Goal: Use online tool/utility: Use online tool/utility

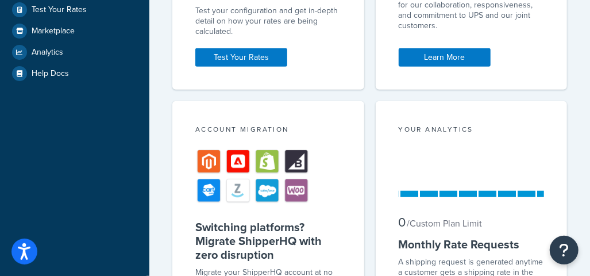
scroll to position [230, 0]
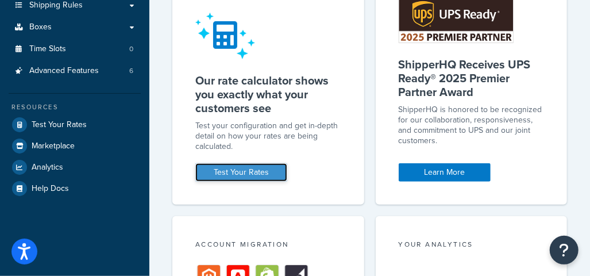
click at [232, 171] on link "Test Your Rates" at bounding box center [241, 172] width 92 height 18
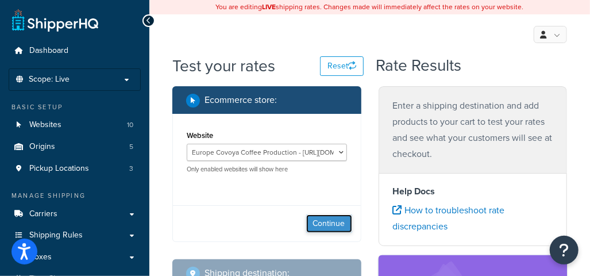
click at [326, 223] on button "Continue" at bounding box center [329, 223] width 46 height 18
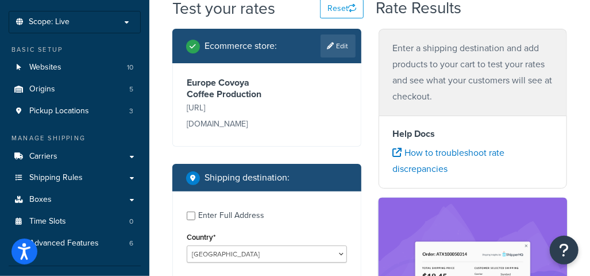
scroll to position [115, 0]
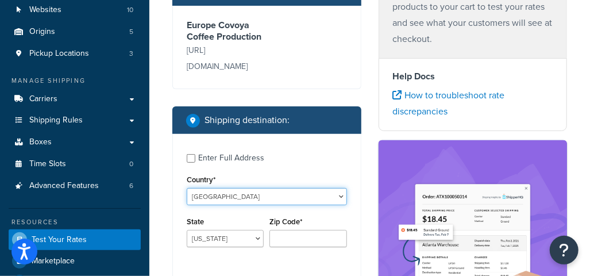
click at [210, 188] on select "[GEOGRAPHIC_DATA] [GEOGRAPHIC_DATA] [GEOGRAPHIC_DATA] [GEOGRAPHIC_DATA] [GEOGRA…" at bounding box center [267, 196] width 160 height 17
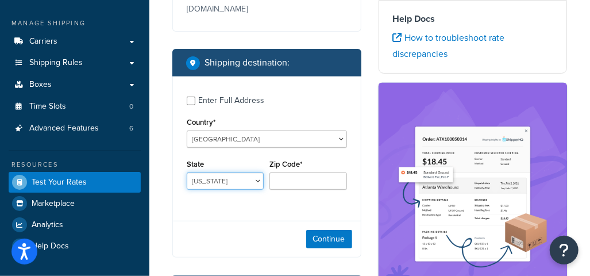
click at [229, 172] on select "[US_STATE] [US_STATE] [US_STATE] [US_STATE] [US_STATE] Armed Forces Americas Ar…" at bounding box center [225, 180] width 77 height 17
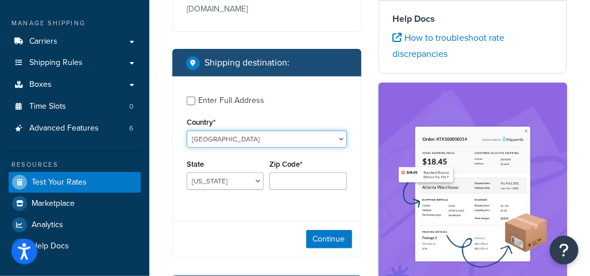
click at [232, 130] on select "United States United Kingdom Afghanistan Åland Islands Albania Algeria American…" at bounding box center [267, 138] width 160 height 17
click at [245, 130] on select "[GEOGRAPHIC_DATA] [GEOGRAPHIC_DATA] [GEOGRAPHIC_DATA] [GEOGRAPHIC_DATA] [GEOGRA…" at bounding box center [267, 138] width 160 height 17
select select "ES"
click at [187, 130] on select "[GEOGRAPHIC_DATA] [GEOGRAPHIC_DATA] [GEOGRAPHIC_DATA] [GEOGRAPHIC_DATA] [GEOGRA…" at bounding box center [267, 138] width 160 height 17
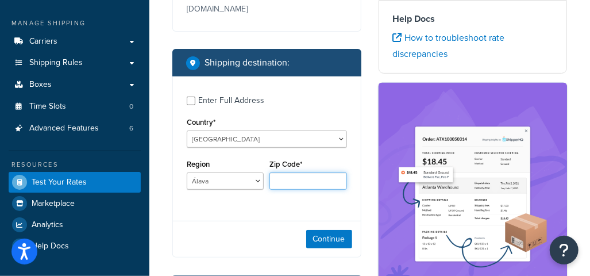
click at [289, 172] on input "Zip Code*" at bounding box center [307, 180] width 77 height 17
type input "8799"
click at [232, 220] on div "Continue" at bounding box center [267, 238] width 188 height 36
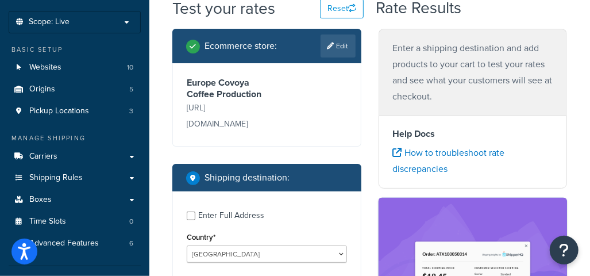
scroll to position [230, 0]
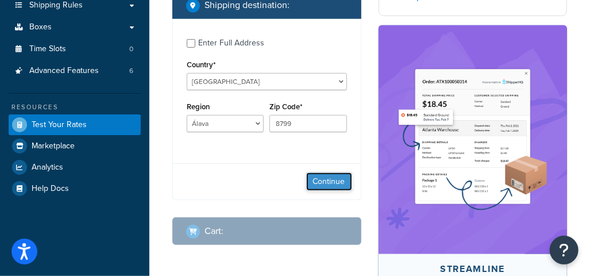
click at [335, 172] on button "Continue" at bounding box center [329, 181] width 46 height 18
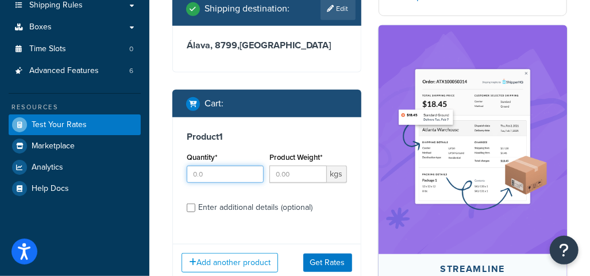
click at [222, 165] on input "Quantity*" at bounding box center [225, 173] width 77 height 17
type input "3"
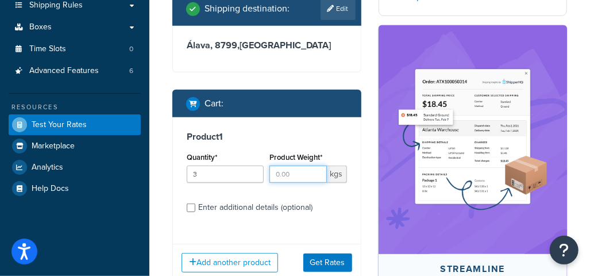
click at [289, 165] on input "Product Weight*" at bounding box center [297, 173] width 57 height 17
type input "1000"
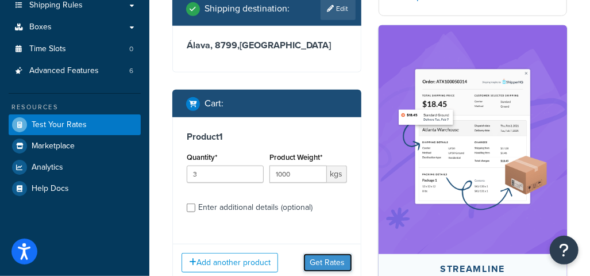
click at [343, 253] on button "Get Rates" at bounding box center [327, 262] width 49 height 18
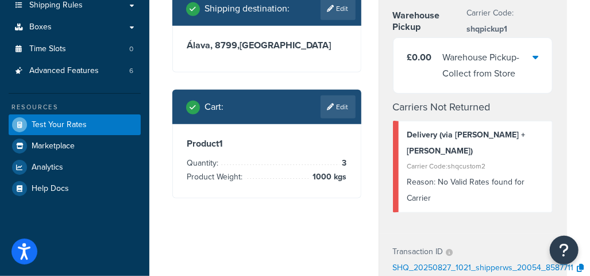
scroll to position [172, 0]
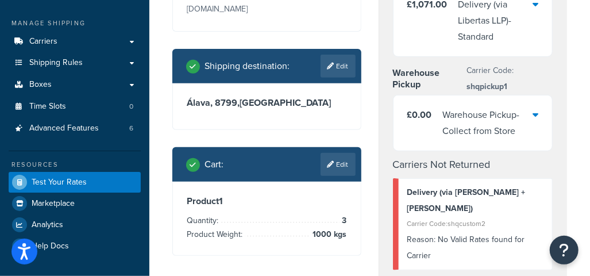
click at [340, 153] on link "Edit" at bounding box center [337, 164] width 35 height 23
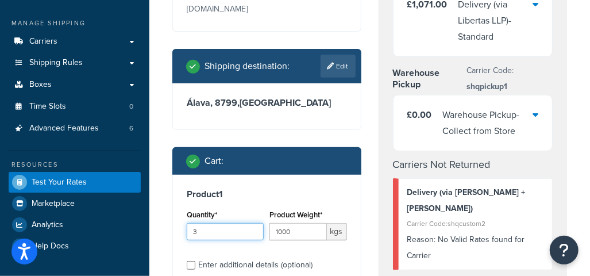
drag, startPoint x: 235, startPoint y: 213, endPoint x: 172, endPoint y: 207, distance: 63.4
click at [173, 209] on div "Product 1 Quantity* 3 Product Weight* 1000 kgs Enter additional details (option…" at bounding box center [267, 233] width 188 height 118
type input "1"
click at [280, 223] on input "1000" at bounding box center [297, 231] width 57 height 17
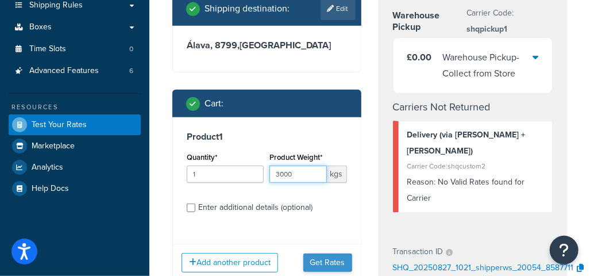
type input "3000"
click at [344, 253] on button "Get Rates" at bounding box center [327, 262] width 49 height 18
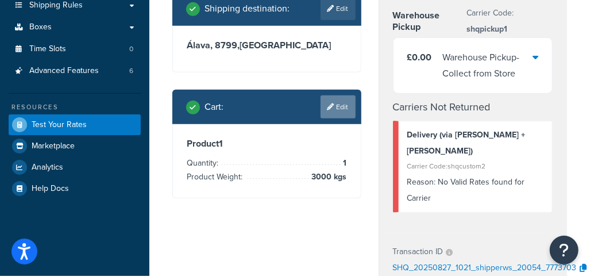
click at [332, 98] on link "Edit" at bounding box center [337, 106] width 35 height 23
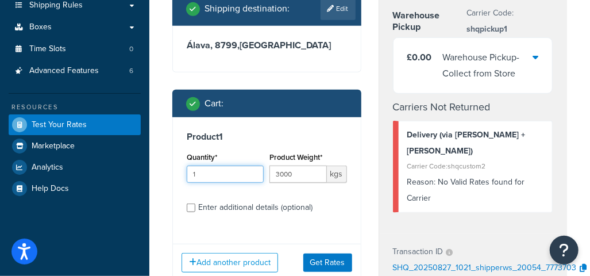
click at [223, 165] on input "1" at bounding box center [225, 173] width 77 height 17
type input "3"
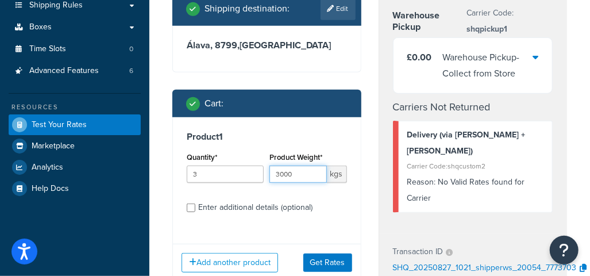
drag, startPoint x: 272, startPoint y: 158, endPoint x: 196, endPoint y: 156, distance: 75.8
click at [196, 156] on div "Quantity* 3 Product Weight* 3000 kgs" at bounding box center [267, 170] width 166 height 42
type input "800"
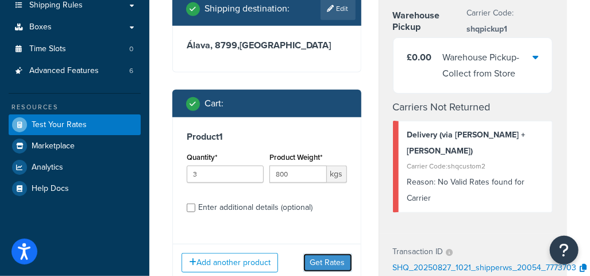
click at [323, 253] on button "Get Rates" at bounding box center [327, 262] width 49 height 18
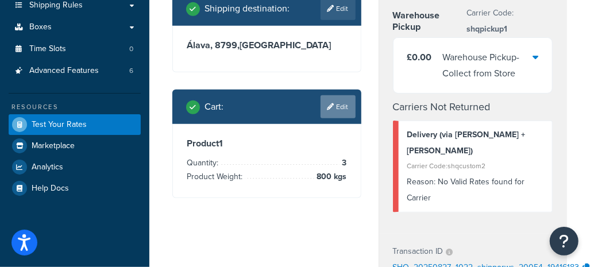
click at [329, 95] on link "Edit" at bounding box center [337, 106] width 35 height 23
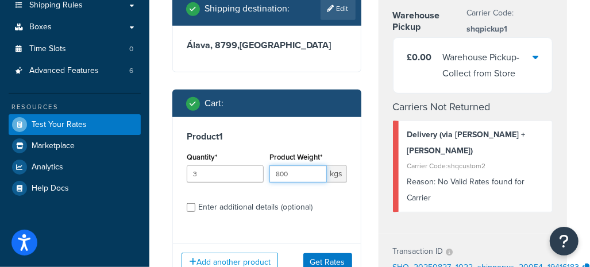
click at [300, 165] on input "800" at bounding box center [297, 173] width 57 height 17
drag, startPoint x: 297, startPoint y: 156, endPoint x: 242, endPoint y: 155, distance: 55.7
click at [242, 155] on div "Quantity* 3 Product Weight* 800 kgs" at bounding box center [267, 170] width 166 height 42
type input "750"
click at [339, 253] on button "Get Rates" at bounding box center [327, 262] width 49 height 18
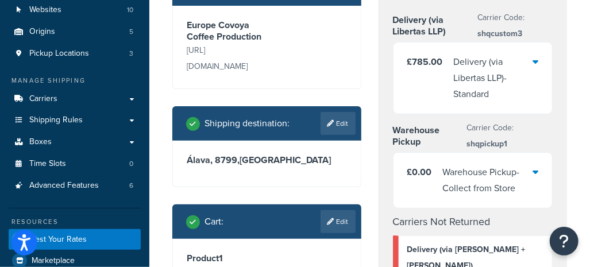
scroll to position [172, 0]
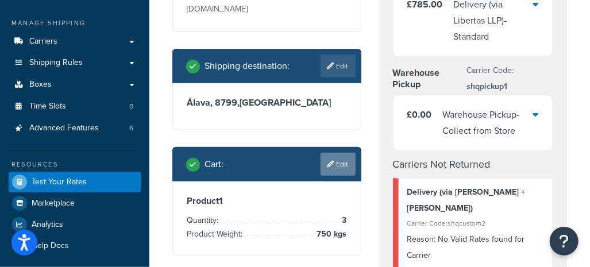
click at [345, 153] on link "Edit" at bounding box center [337, 164] width 35 height 23
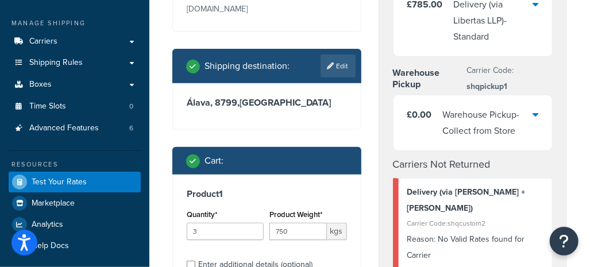
scroll to position [230, 0]
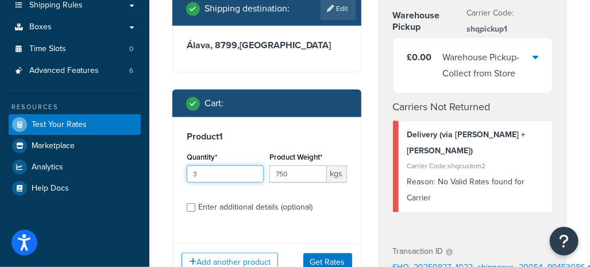
click at [215, 165] on input "3" at bounding box center [225, 173] width 77 height 17
type input "4"
drag, startPoint x: 303, startPoint y: 158, endPoint x: 265, endPoint y: 162, distance: 37.5
click at [265, 162] on div "Quantity* 4 Product Weight* 750 kgs" at bounding box center [267, 170] width 166 height 42
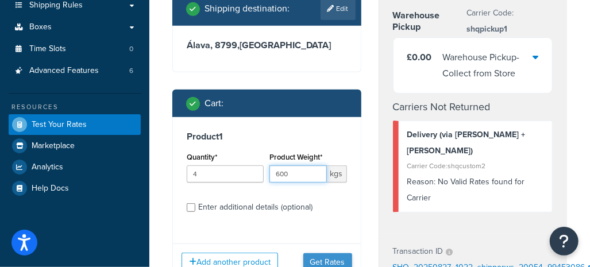
type input "600"
click at [329, 253] on button "Get Rates" at bounding box center [327, 262] width 49 height 18
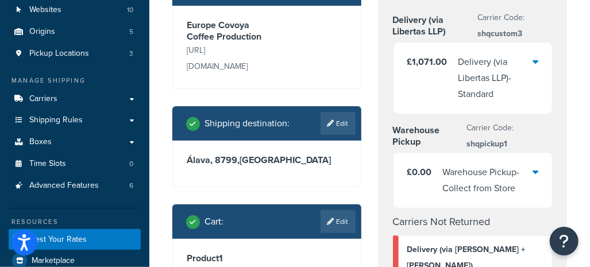
scroll to position [172, 0]
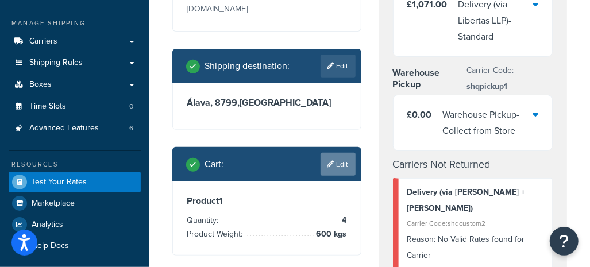
click at [343, 153] on link "Edit" at bounding box center [337, 164] width 35 height 23
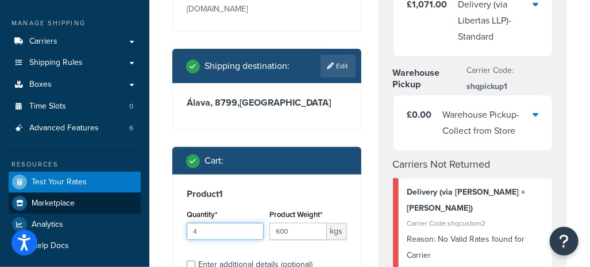
drag, startPoint x: 242, startPoint y: 220, endPoint x: 122, endPoint y: 204, distance: 120.4
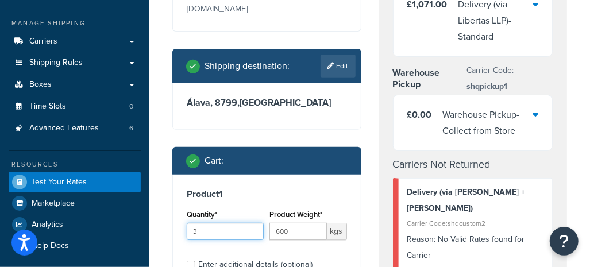
type input "3"
type input "599"
click at [269, 223] on input "599" at bounding box center [297, 231] width 57 height 17
drag, startPoint x: 300, startPoint y: 215, endPoint x: 215, endPoint y: 222, distance: 84.6
click at [215, 222] on div "Quantity* 3 Product Weight* 599 kgs" at bounding box center [267, 228] width 166 height 42
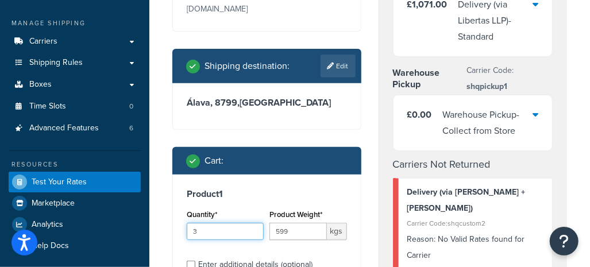
click at [219, 223] on input "3" at bounding box center [225, 231] width 77 height 17
drag, startPoint x: 241, startPoint y: 215, endPoint x: 154, endPoint y: 214, distance: 86.7
click at [317, 223] on input "599" at bounding box center [297, 231] width 57 height 17
drag, startPoint x: 214, startPoint y: 221, endPoint x: 148, endPoint y: 216, distance: 66.2
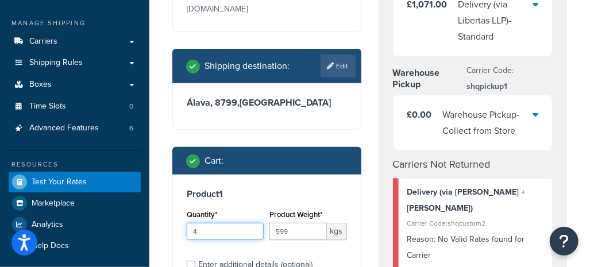
type input "1"
click at [337, 223] on span "kgs" at bounding box center [337, 231] width 20 height 17
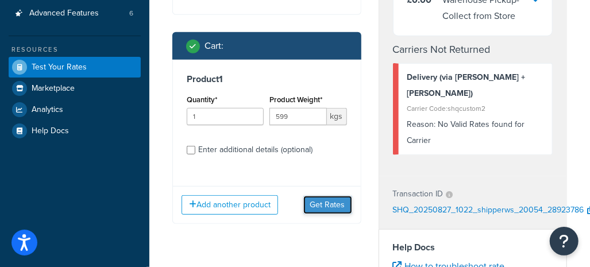
click at [331, 196] on button "Get Rates" at bounding box center [327, 205] width 49 height 18
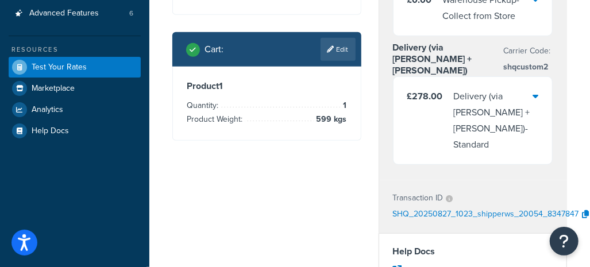
scroll to position [230, 0]
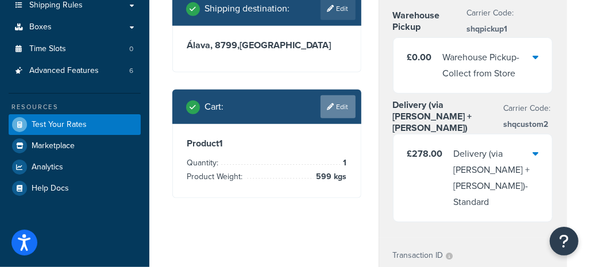
click at [329, 103] on icon at bounding box center [330, 106] width 7 height 7
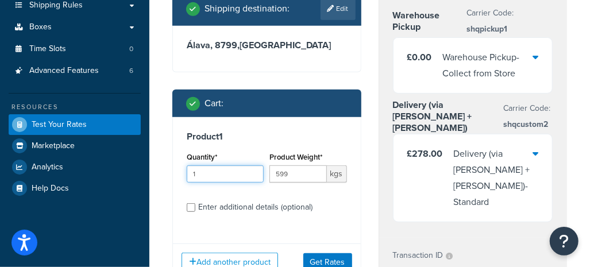
drag, startPoint x: 177, startPoint y: 155, endPoint x: 162, endPoint y: 152, distance: 15.3
click at [164, 152] on div "Ecommerce store : Edit Europe Covoya Coffee Production https://eu.covoyacoffee.…" at bounding box center [267, 77] width 206 height 442
type input "2"
click at [328, 253] on button "Get Rates" at bounding box center [327, 262] width 49 height 18
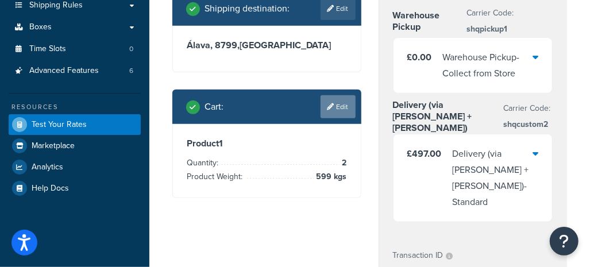
click at [348, 95] on link "Edit" at bounding box center [337, 106] width 35 height 23
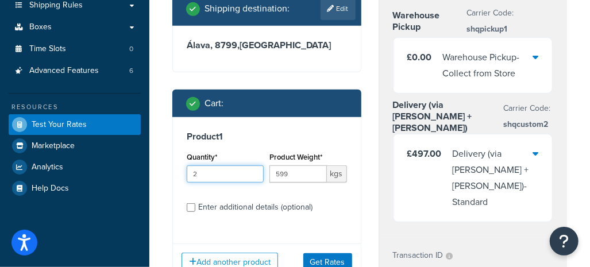
click at [219, 165] on input "2" at bounding box center [225, 173] width 77 height 17
drag, startPoint x: 189, startPoint y: 158, endPoint x: 159, endPoint y: 156, distance: 30.0
type input "3"
click at [323, 253] on button "Get Rates" at bounding box center [327, 262] width 49 height 18
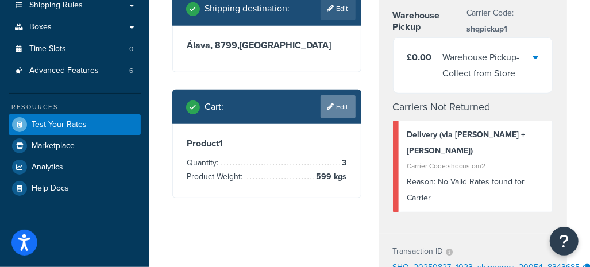
click at [340, 95] on link "Edit" at bounding box center [337, 106] width 35 height 23
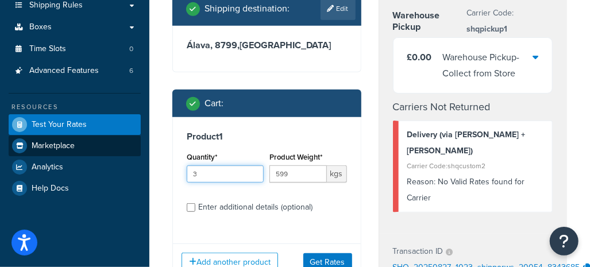
drag, startPoint x: 166, startPoint y: 153, endPoint x: 139, endPoint y: 152, distance: 27.0
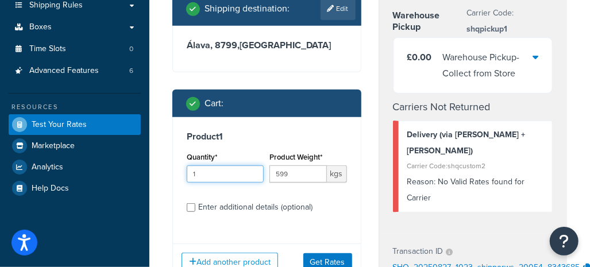
type input "1"
drag, startPoint x: 308, startPoint y: 156, endPoint x: 236, endPoint y: 156, distance: 71.8
click at [236, 156] on div "Quantity* 1 Product Weight* 599 kgs" at bounding box center [267, 170] width 166 height 42
type input "3"
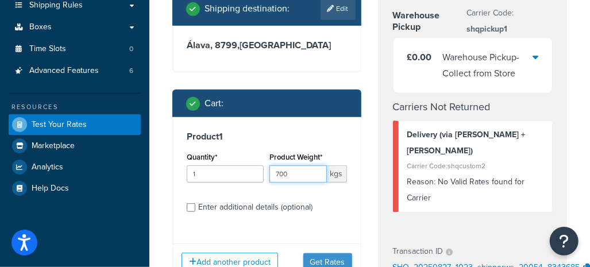
type input "700"
click at [329, 253] on button "Get Rates" at bounding box center [327, 262] width 49 height 18
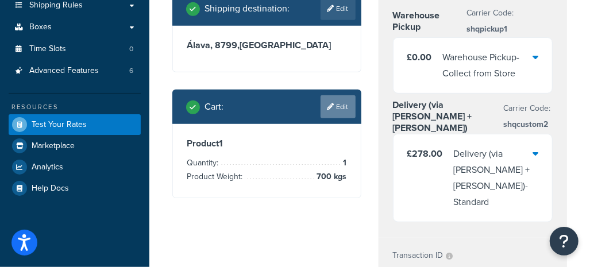
click at [329, 103] on icon at bounding box center [330, 106] width 7 height 7
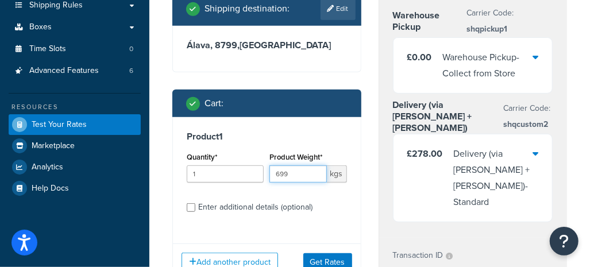
click at [313, 165] on input "699" at bounding box center [297, 173] width 57 height 17
click at [318, 165] on input "700" at bounding box center [297, 173] width 57 height 17
click at [316, 165] on input "701" at bounding box center [297, 173] width 57 height 17
click at [316, 165] on input "702" at bounding box center [297, 173] width 57 height 17
click at [316, 165] on input "703" at bounding box center [297, 173] width 57 height 17
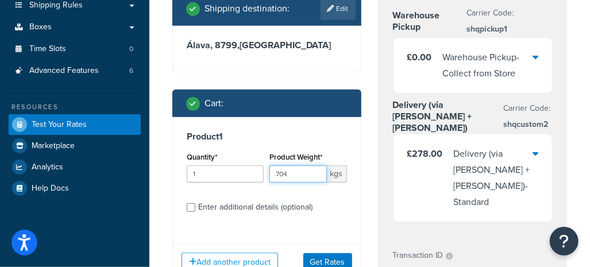
click at [316, 165] on input "704" at bounding box center [297, 173] width 57 height 17
click at [316, 165] on input "705" at bounding box center [297, 173] width 57 height 17
click at [316, 165] on input "706" at bounding box center [297, 173] width 57 height 17
click at [316, 165] on input "707" at bounding box center [297, 173] width 57 height 17
click at [316, 165] on input "708" at bounding box center [297, 173] width 57 height 17
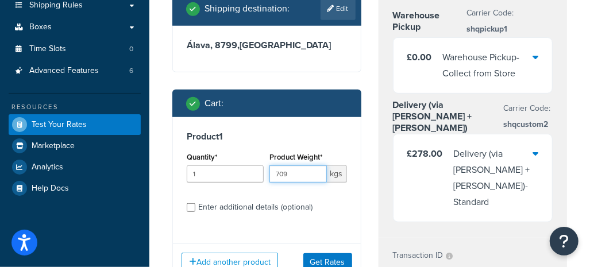
click at [316, 165] on input "709" at bounding box center [297, 173] width 57 height 17
click at [316, 165] on input "710" at bounding box center [297, 173] width 57 height 17
click at [316, 165] on input "711" at bounding box center [297, 173] width 57 height 17
click at [316, 165] on input "712" at bounding box center [297, 173] width 57 height 17
click at [316, 165] on input "713" at bounding box center [297, 173] width 57 height 17
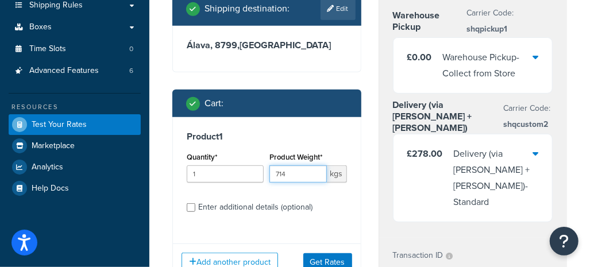
click at [316, 165] on input "714" at bounding box center [297, 173] width 57 height 17
click at [316, 165] on input "715" at bounding box center [297, 173] width 57 height 17
click at [316, 165] on input "716" at bounding box center [297, 173] width 57 height 17
click at [316, 165] on input "717" at bounding box center [297, 173] width 57 height 17
click at [316, 165] on input "718" at bounding box center [297, 173] width 57 height 17
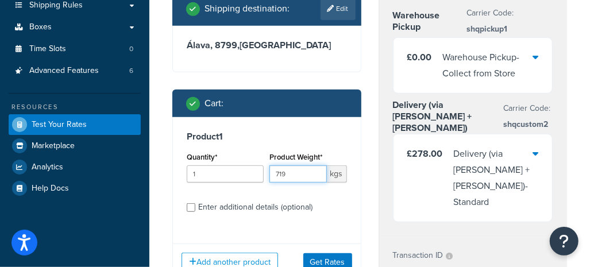
click at [316, 165] on input "719" at bounding box center [297, 173] width 57 height 17
click at [316, 165] on input "720" at bounding box center [297, 173] width 57 height 17
click at [316, 165] on input "721" at bounding box center [297, 173] width 57 height 17
click at [316, 165] on input "722" at bounding box center [297, 173] width 57 height 17
click at [316, 165] on input "723" at bounding box center [297, 173] width 57 height 17
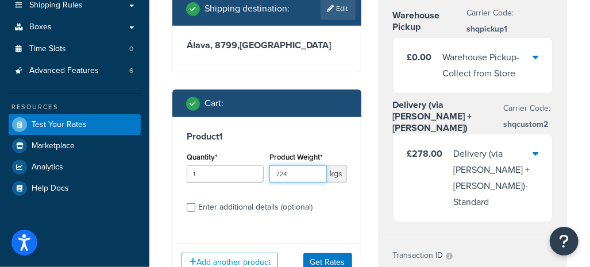
click at [316, 165] on input "724" at bounding box center [297, 173] width 57 height 17
drag, startPoint x: 301, startPoint y: 160, endPoint x: 252, endPoint y: 159, distance: 49.4
click at [254, 159] on div "Quantity* 1 Product Weight* 724 kgs" at bounding box center [267, 170] width 166 height 42
type input "750"
click at [323, 253] on button "Get Rates" at bounding box center [327, 262] width 49 height 18
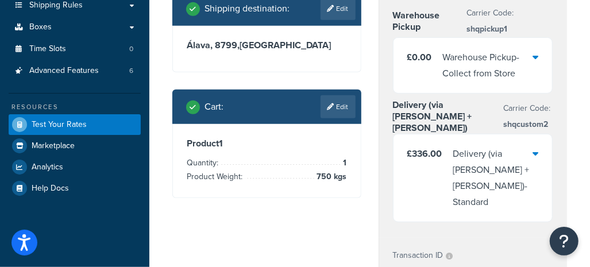
click at [538, 153] on icon at bounding box center [535, 153] width 6 height 9
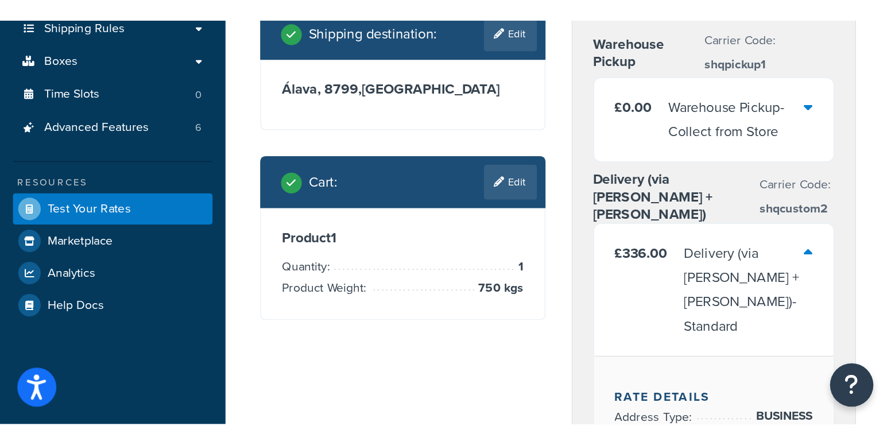
scroll to position [0, 0]
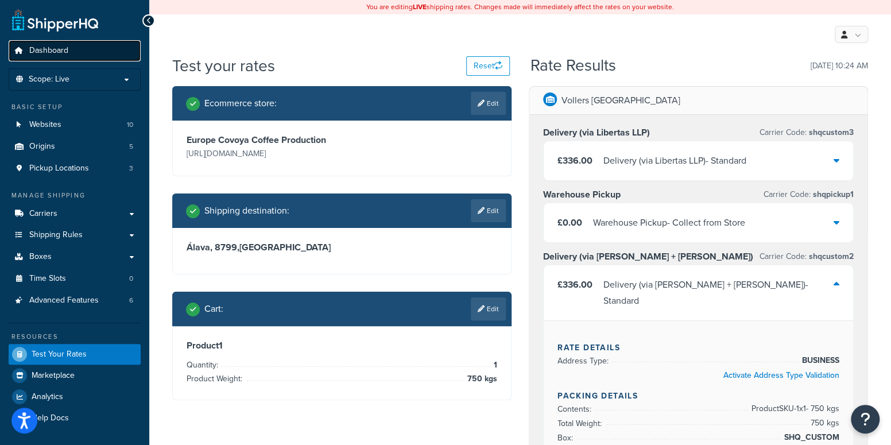
click at [47, 52] on span "Dashboard" at bounding box center [48, 51] width 39 height 10
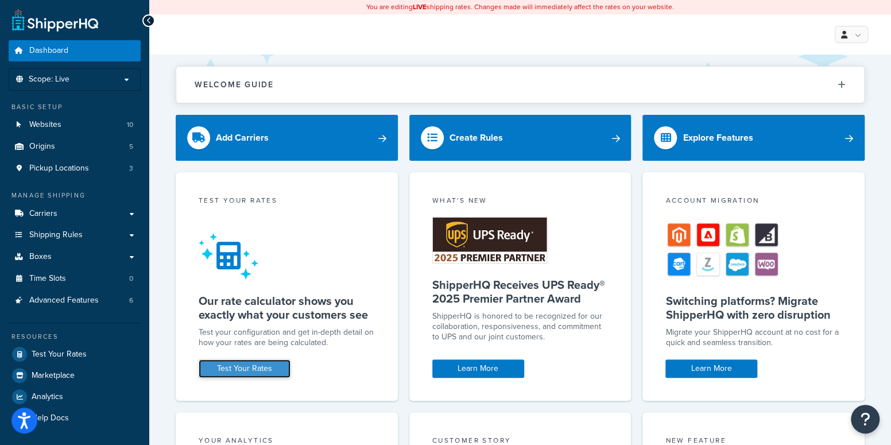
click at [259, 275] on link "Test Your Rates" at bounding box center [245, 368] width 92 height 18
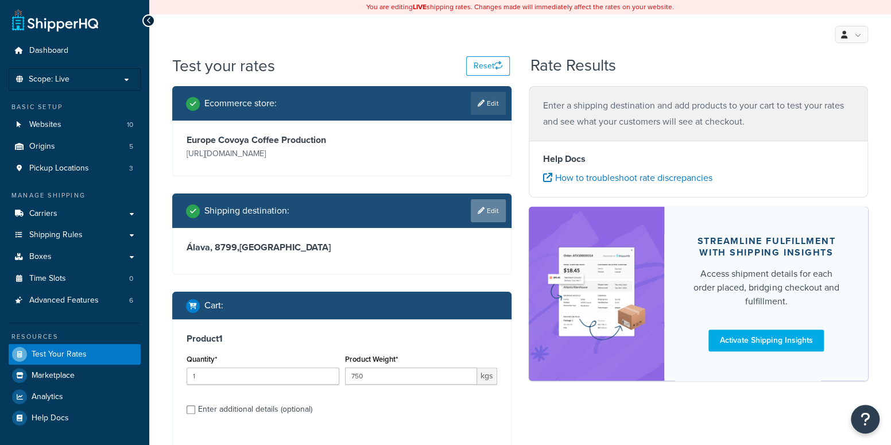
click at [482, 206] on link "Edit" at bounding box center [488, 210] width 35 height 23
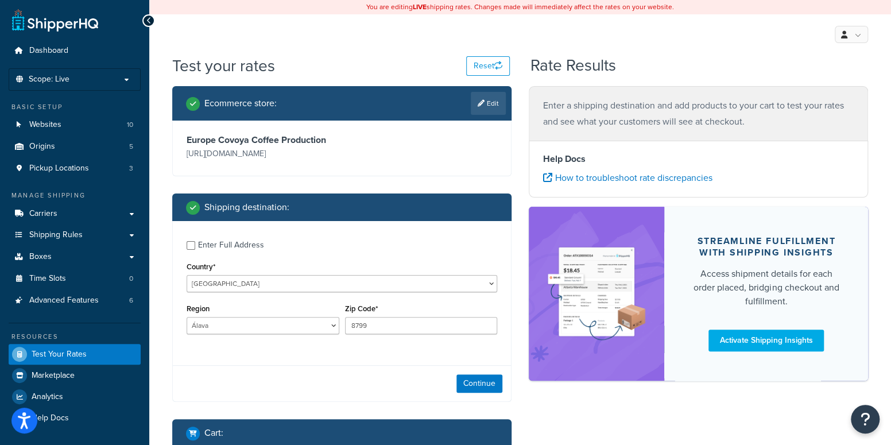
click at [246, 273] on div "Country* [GEOGRAPHIC_DATA] [GEOGRAPHIC_DATA] [GEOGRAPHIC_DATA] [GEOGRAPHIC_DATA…" at bounding box center [342, 275] width 311 height 33
click at [240, 288] on select "[GEOGRAPHIC_DATA] [GEOGRAPHIC_DATA] [GEOGRAPHIC_DATA] [GEOGRAPHIC_DATA] [GEOGRA…" at bounding box center [342, 283] width 311 height 17
click at [239, 288] on select "[GEOGRAPHIC_DATA] [GEOGRAPHIC_DATA] [GEOGRAPHIC_DATA] [GEOGRAPHIC_DATA] [GEOGRA…" at bounding box center [342, 283] width 311 height 17
click at [226, 284] on select "[GEOGRAPHIC_DATA] [GEOGRAPHIC_DATA] [GEOGRAPHIC_DATA] [GEOGRAPHIC_DATA] [GEOGRA…" at bounding box center [342, 283] width 311 height 17
select select "PL"
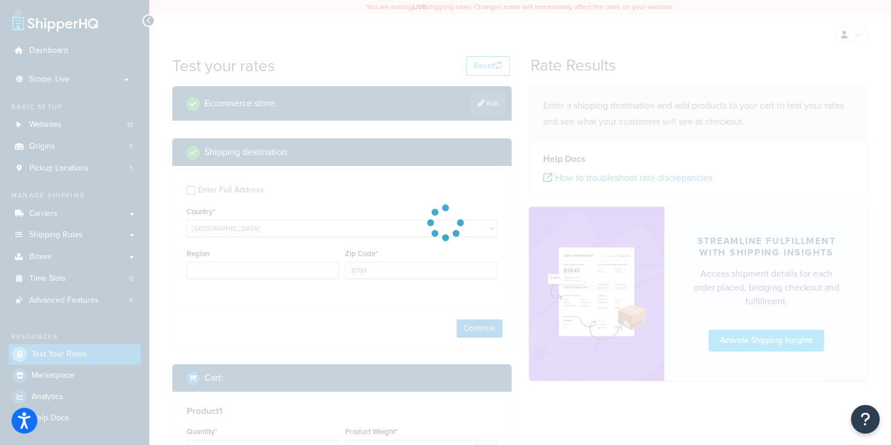
type input "VI"
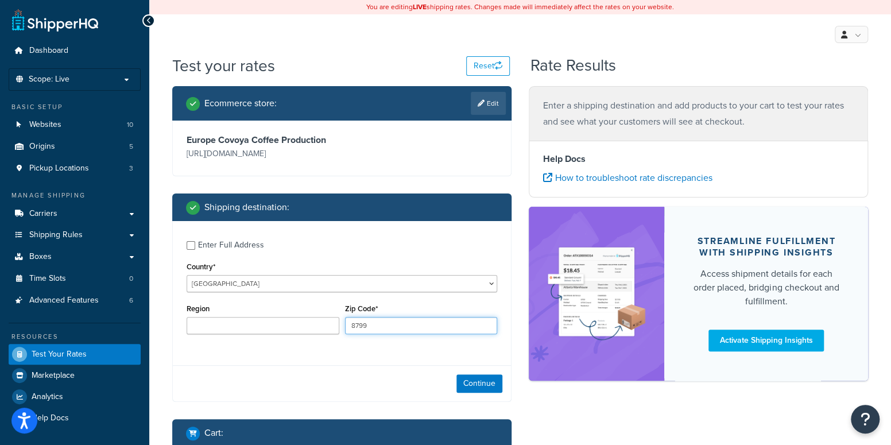
drag, startPoint x: 376, startPoint y: 328, endPoint x: 290, endPoint y: 319, distance: 86.6
click at [290, 319] on div "Region Zip Code* 8799" at bounding box center [342, 322] width 316 height 42
type input "04371"
click at [470, 378] on button "Continue" at bounding box center [479, 383] width 46 height 18
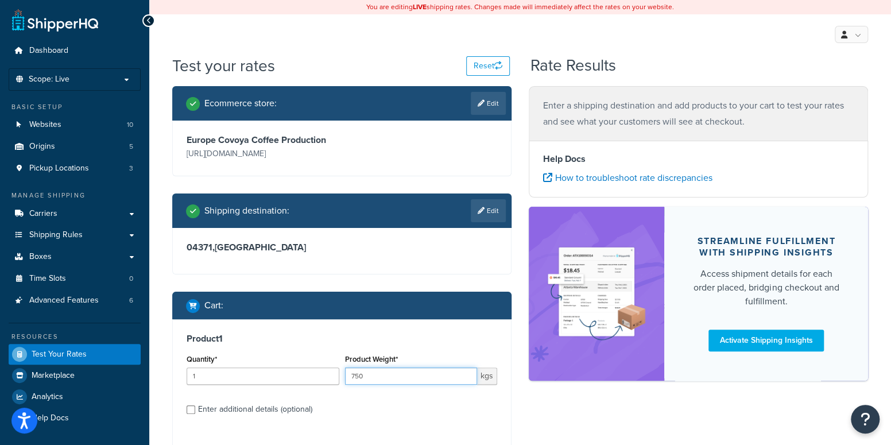
drag, startPoint x: 381, startPoint y: 377, endPoint x: 308, endPoint y: 379, distance: 72.9
click at [308, 379] on div "Quantity* 1 Product Weight* 750 kgs" at bounding box center [342, 372] width 316 height 42
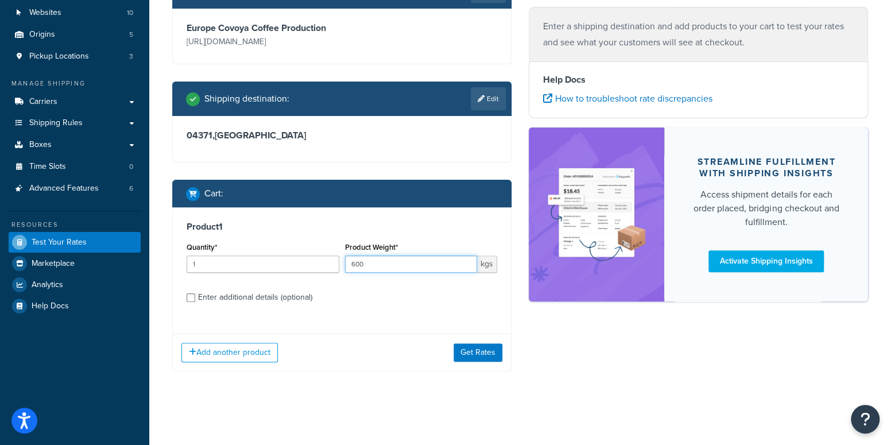
type input "600"
click at [484, 353] on button "Get Rates" at bounding box center [477, 352] width 49 height 18
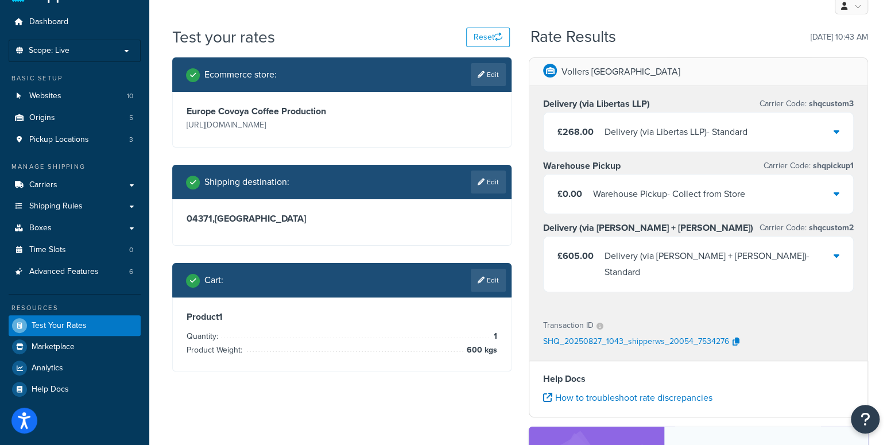
scroll to position [112, 0]
